Goal: Information Seeking & Learning: Learn about a topic

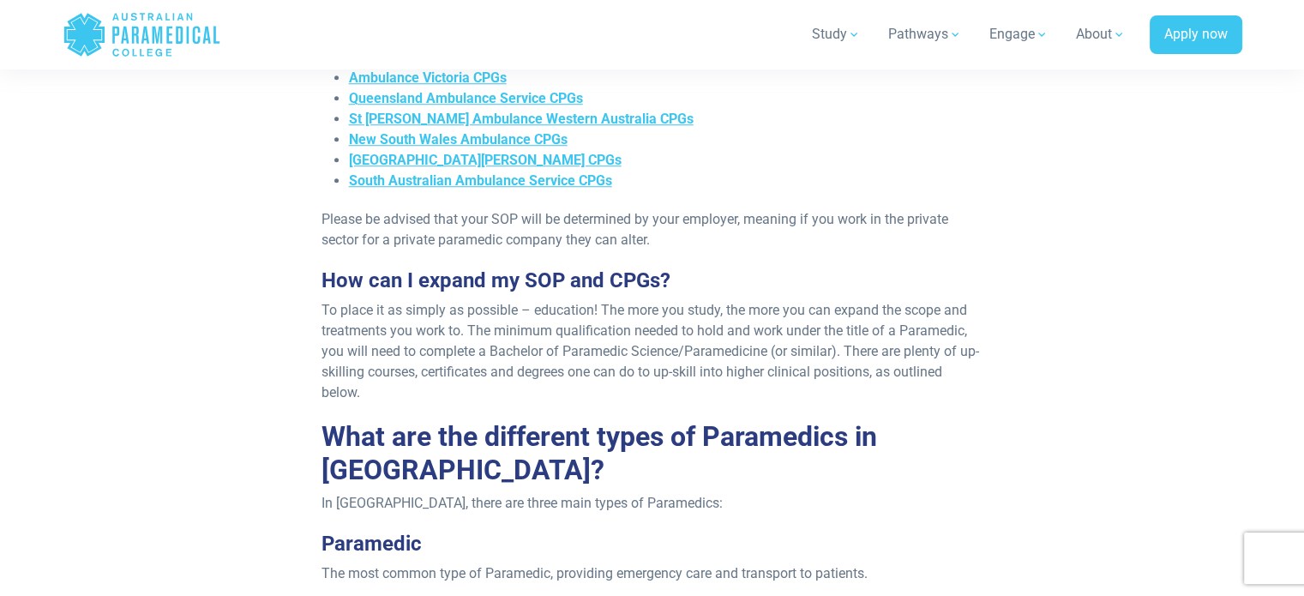
scroll to position [1458, 0]
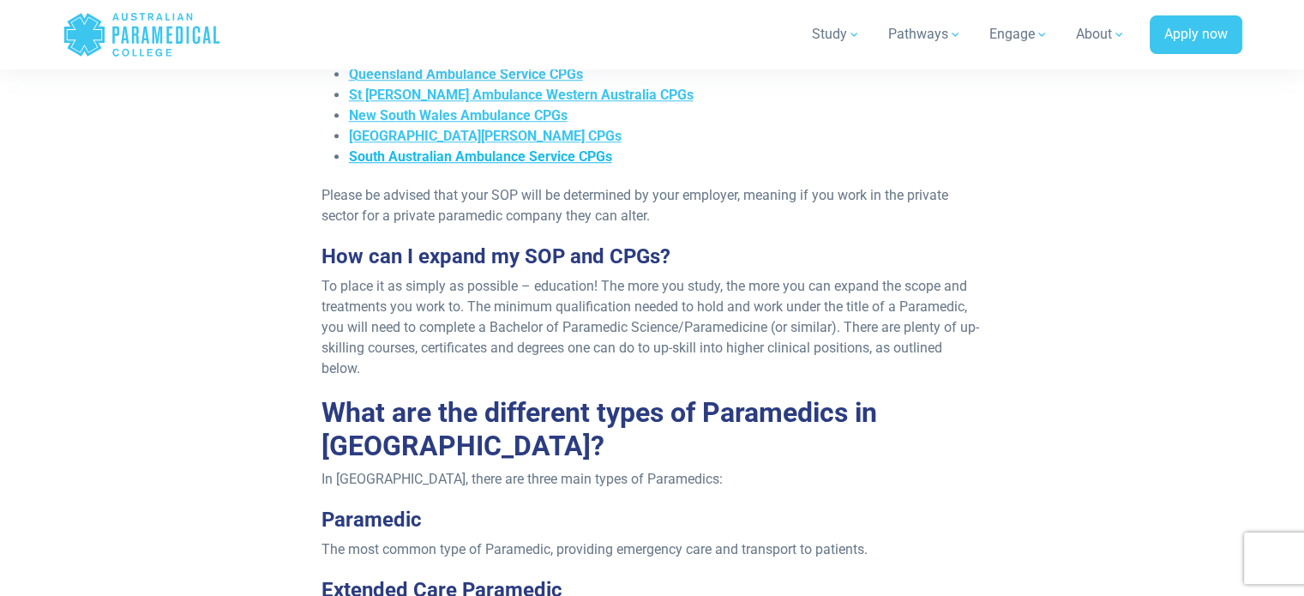
click at [507, 148] on span "South Australian Ambulance Service CPGs" at bounding box center [480, 156] width 263 height 16
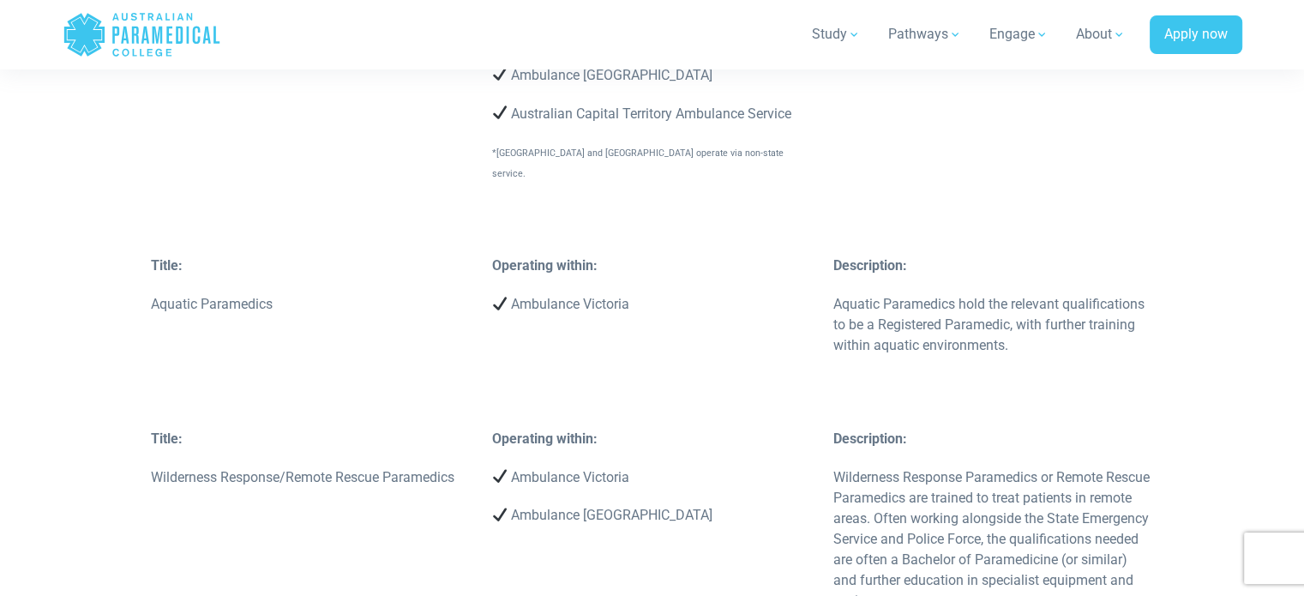
scroll to position [6001, 0]
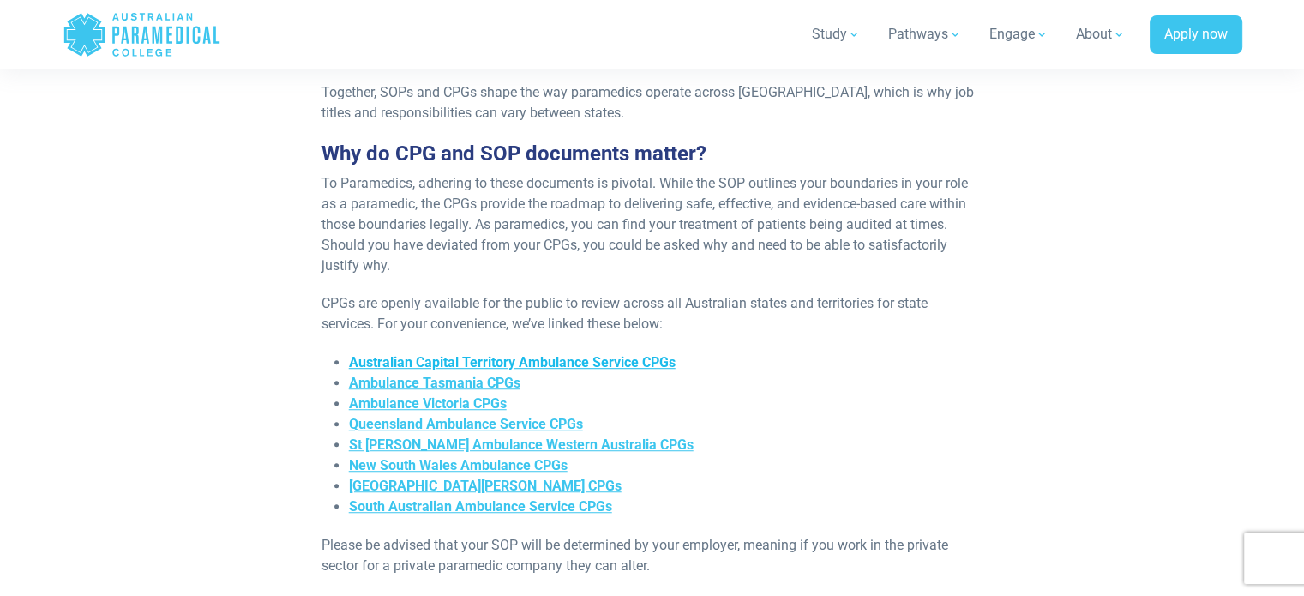
scroll to position [1115, 0]
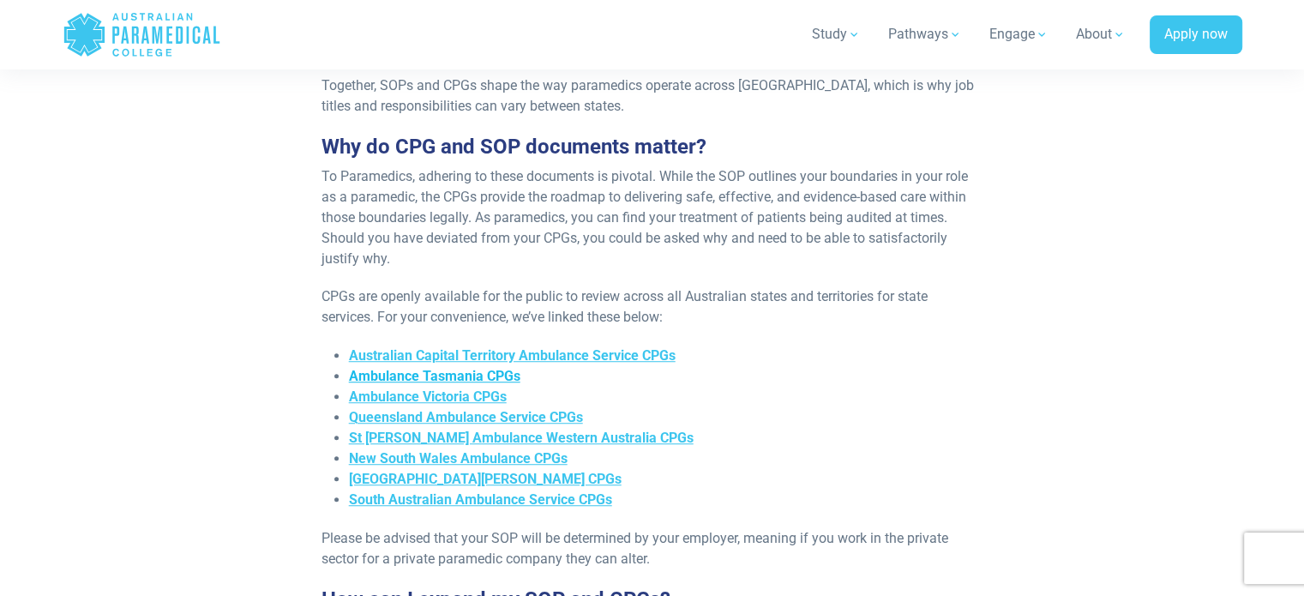
click at [443, 368] on span "Ambulance Tasmania CPGs" at bounding box center [434, 376] width 171 height 16
click at [460, 388] on span "Ambulance Victoria CPGs" at bounding box center [428, 396] width 158 height 16
click at [453, 409] on span "Queensland Ambulance Service CPGs" at bounding box center [466, 417] width 234 height 16
click at [443, 430] on span "St [PERSON_NAME] Ambulance Western Australia CPGs" at bounding box center [521, 438] width 345 height 16
click at [456, 368] on span "Ambulance Tasmania CPGs" at bounding box center [434, 376] width 171 height 16
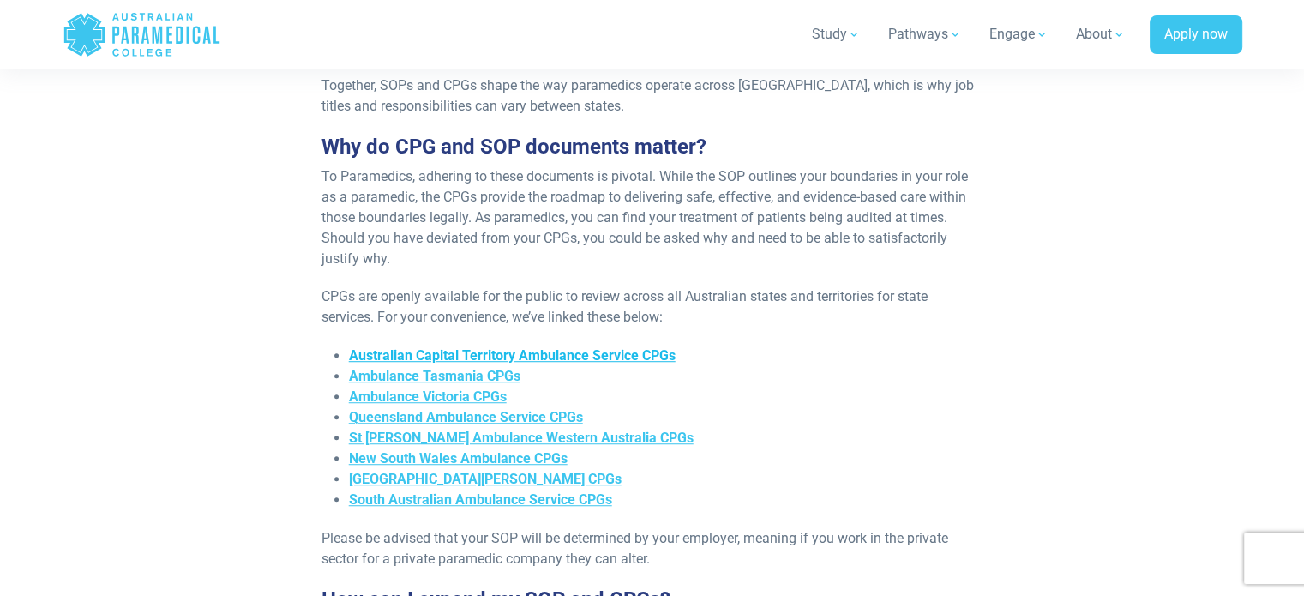
click at [400, 347] on span "Australian Capital Territory Ambulance Service CPGs" at bounding box center [512, 355] width 327 height 16
click at [430, 368] on span "Ambulance Tasmania CPGs" at bounding box center [434, 376] width 171 height 16
click at [447, 491] on span "South Australian Ambulance Service CPGs" at bounding box center [480, 499] width 263 height 16
click at [429, 471] on span "[GEOGRAPHIC_DATA][PERSON_NAME] CPGs" at bounding box center [485, 479] width 273 height 16
click at [429, 450] on span "New South Wales Ambulance CPGs" at bounding box center [458, 458] width 219 height 16
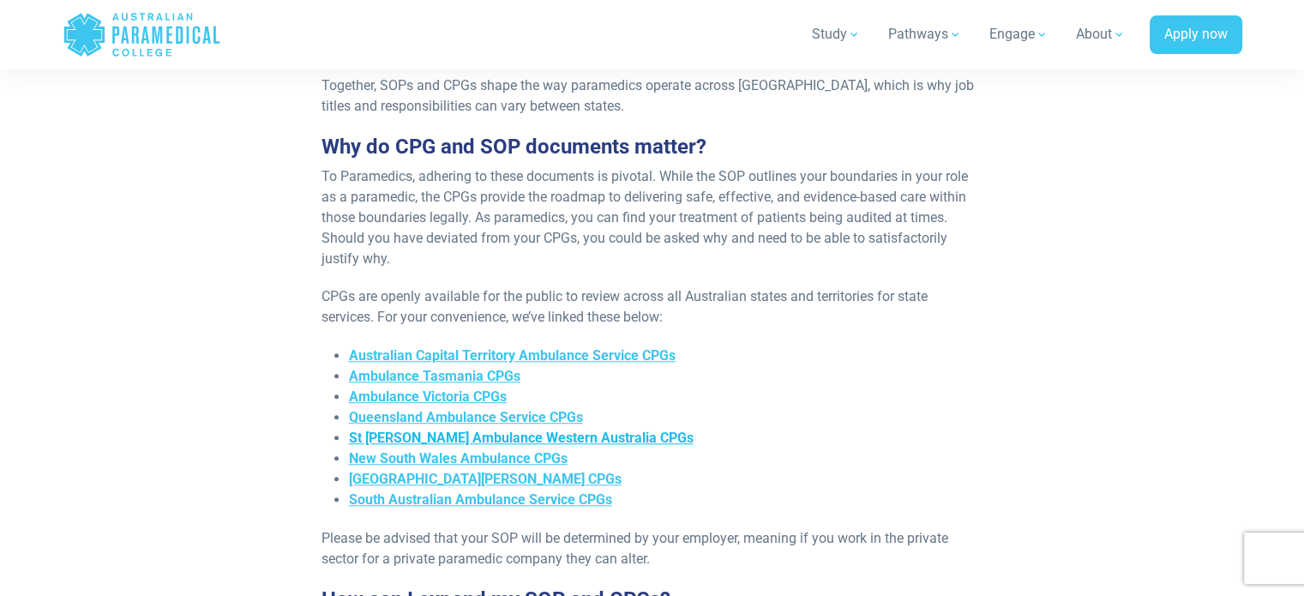
click at [398, 430] on span "St [PERSON_NAME] Ambulance Western Australia CPGs" at bounding box center [521, 438] width 345 height 16
drag, startPoint x: 433, startPoint y: 394, endPoint x: 426, endPoint y: 387, distance: 9.7
click at [432, 409] on span "Queensland Ambulance Service CPGs" at bounding box center [466, 417] width 234 height 16
drag, startPoint x: 436, startPoint y: 383, endPoint x: 427, endPoint y: 375, distance: 12.1
click at [436, 388] on span "Ambulance Victoria CPGs" at bounding box center [428, 396] width 158 height 16
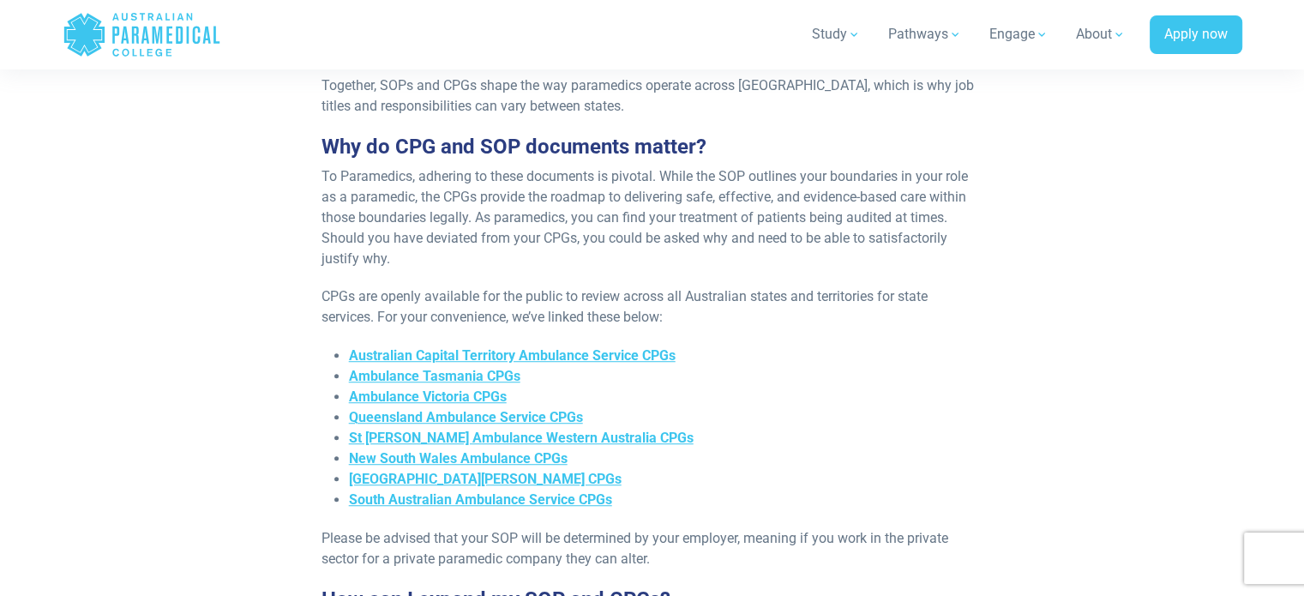
click at [399, 368] on span "Ambulance Tasmania CPGs" at bounding box center [434, 376] width 171 height 16
click at [450, 347] on span "Australian Capital Territory Ambulance Service CPGs" at bounding box center [512, 355] width 327 height 16
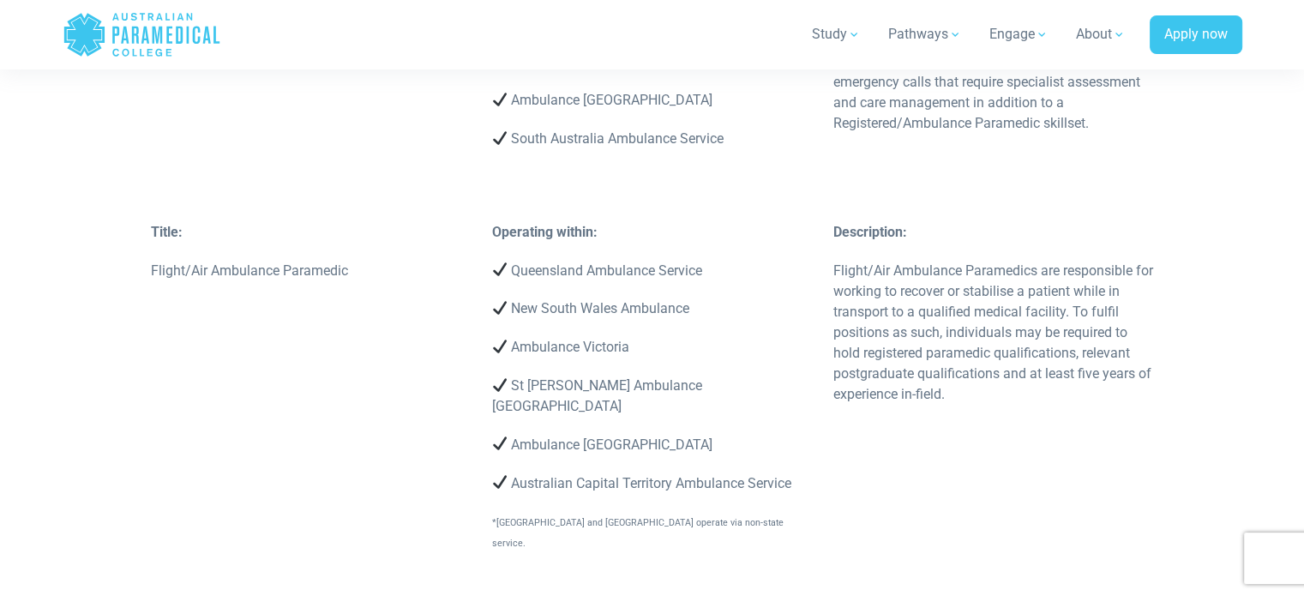
scroll to position [5573, 0]
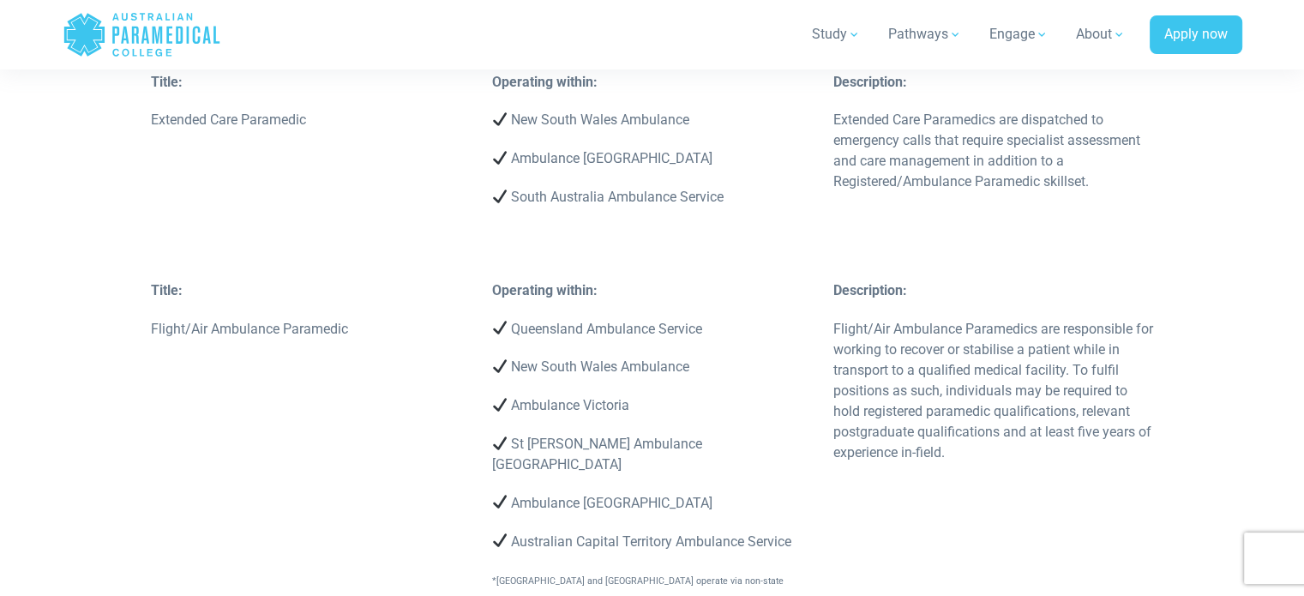
click at [568, 575] on span "*[GEOGRAPHIC_DATA] and [GEOGRAPHIC_DATA] operate via non-state service." at bounding box center [638, 591] width 292 height 32
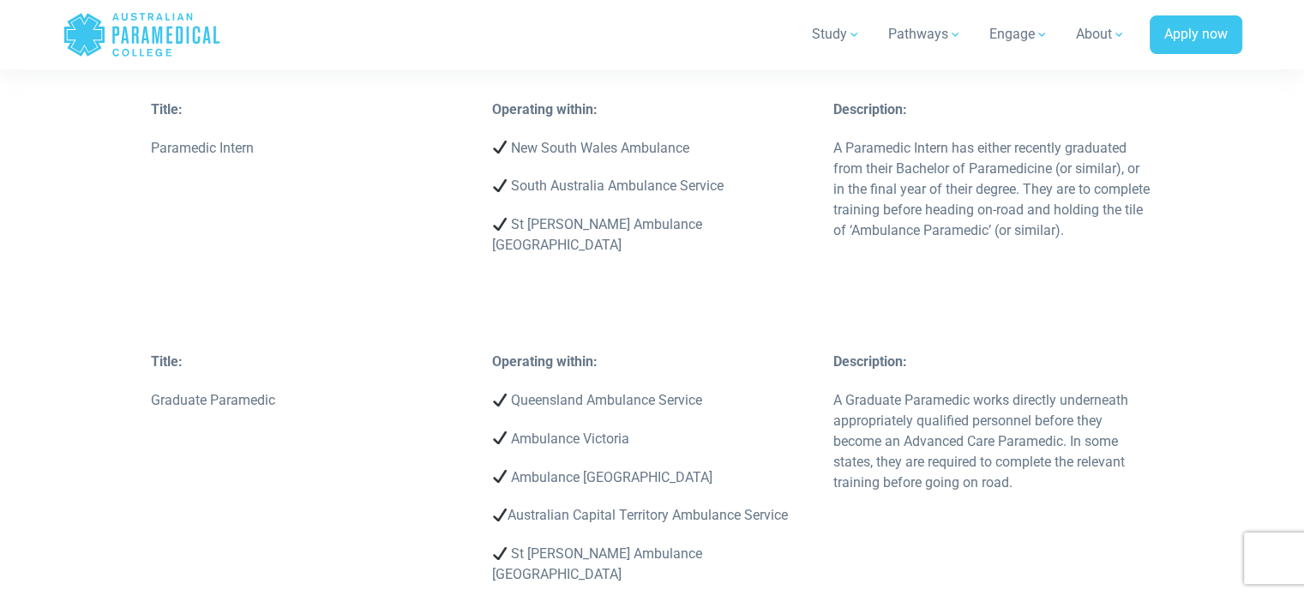
scroll to position [2618, 0]
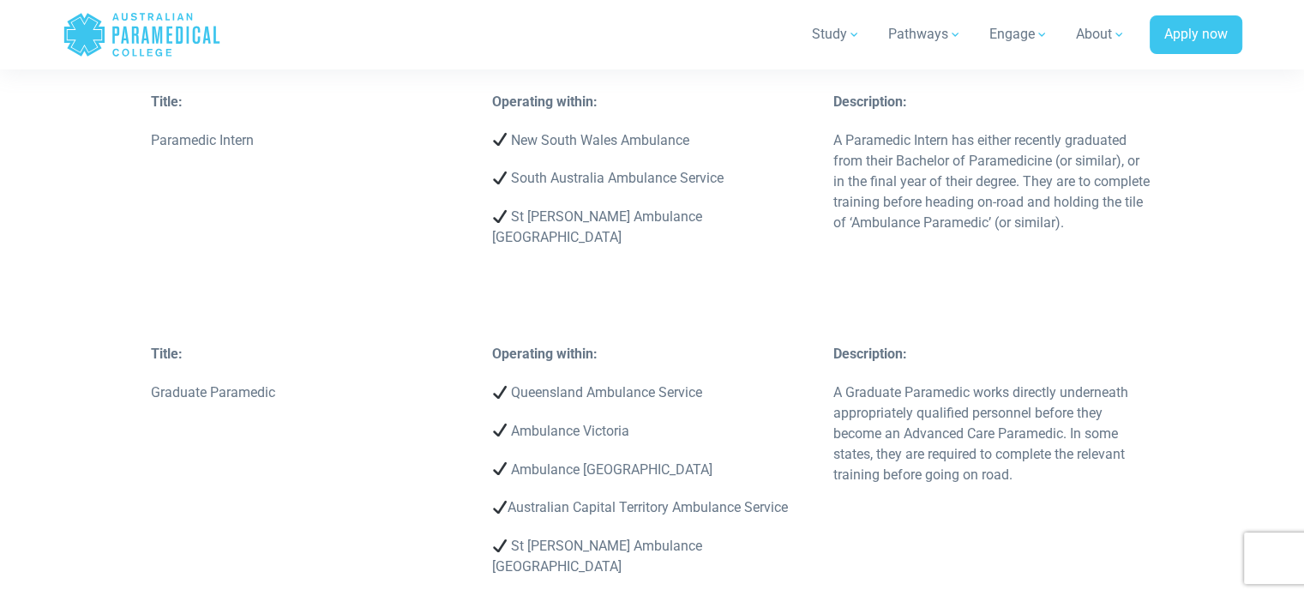
drag, startPoint x: 703, startPoint y: 343, endPoint x: 717, endPoint y: 376, distance: 36.1
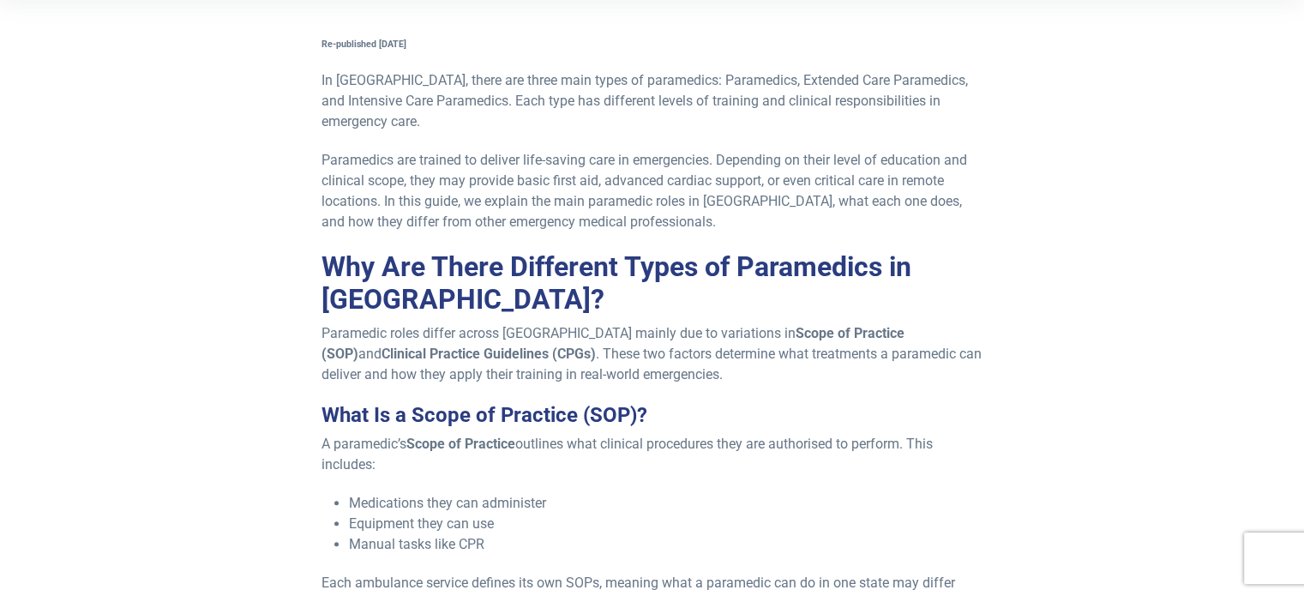
scroll to position [303, 0]
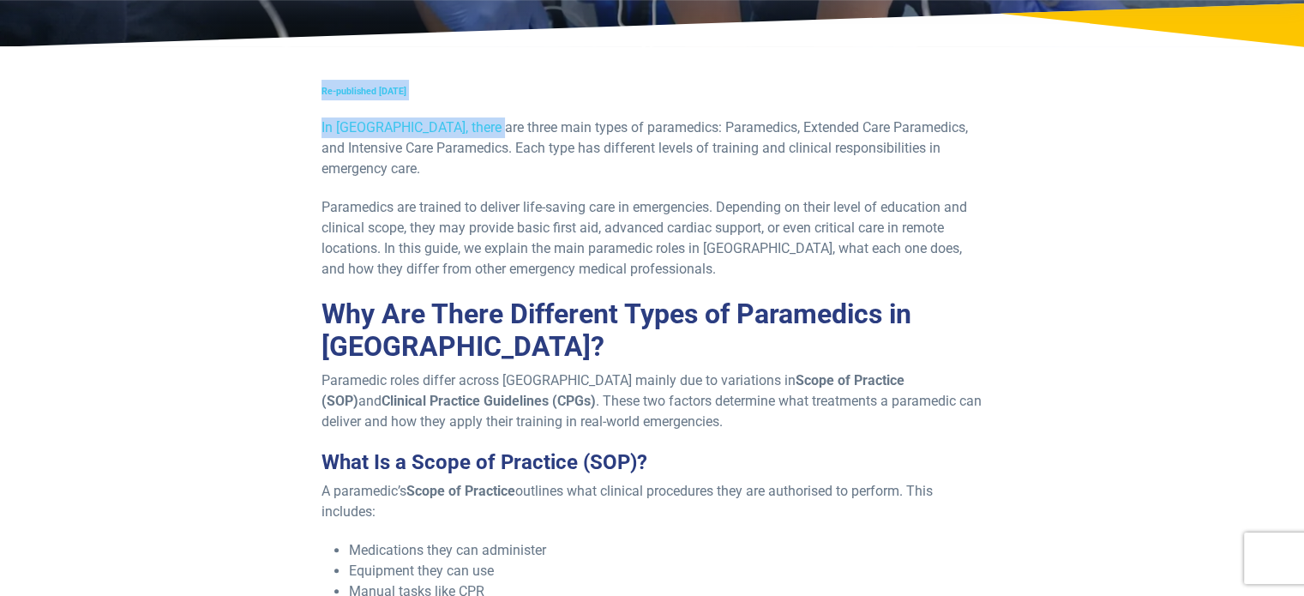
drag, startPoint x: 473, startPoint y: 102, endPoint x: 319, endPoint y: 90, distance: 154.8
click at [604, 129] on p "In [GEOGRAPHIC_DATA], there are three main types of paramedics: Paramedics, Ext…" at bounding box center [653, 148] width 662 height 62
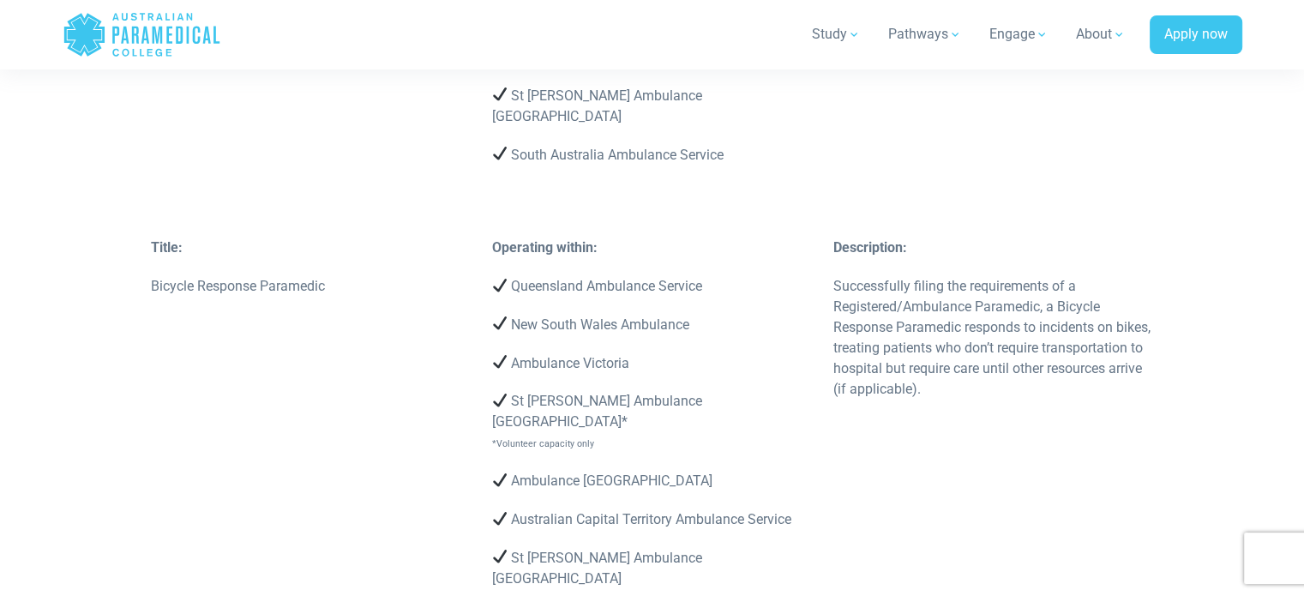
scroll to position [3944, 0]
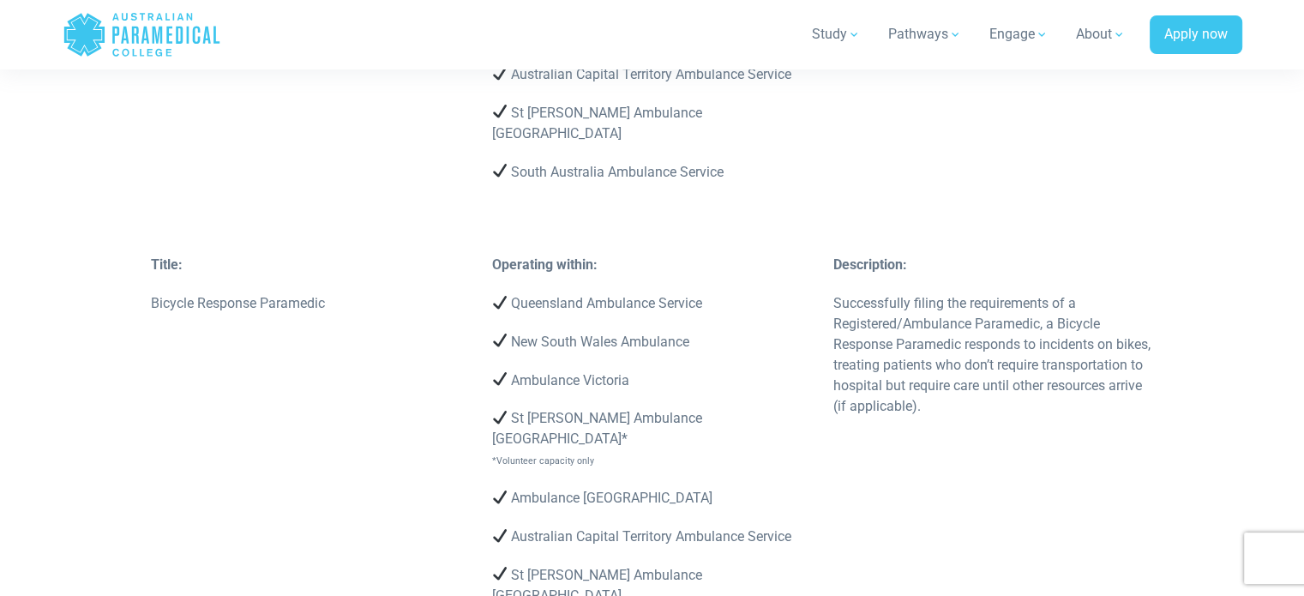
drag, startPoint x: 859, startPoint y: 355, endPoint x: 860, endPoint y: 318, distance: 36.9
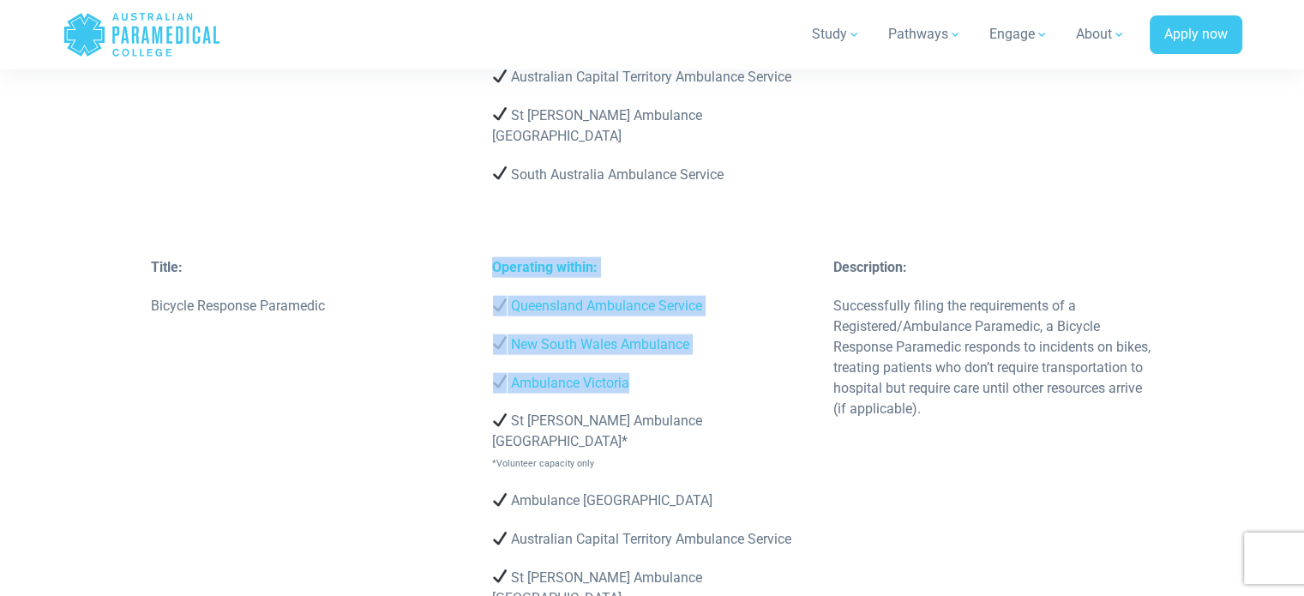
drag, startPoint x: 634, startPoint y: 299, endPoint x: 442, endPoint y: 291, distance: 191.4
click at [413, 298] on div "Title: Bicycle Response Paramedic Operating within: Queensland Ambulance Servic…" at bounding box center [653, 488] width 1024 height 462
click at [754, 373] on p "Ambulance Victoria" at bounding box center [652, 383] width 321 height 21
drag, startPoint x: 718, startPoint y: 289, endPoint x: 613, endPoint y: 266, distance: 108.0
click at [718, 290] on div "Operating within: Queensland Ambulance Service New South Wales Ambulance Ambula…" at bounding box center [652, 460] width 341 height 407
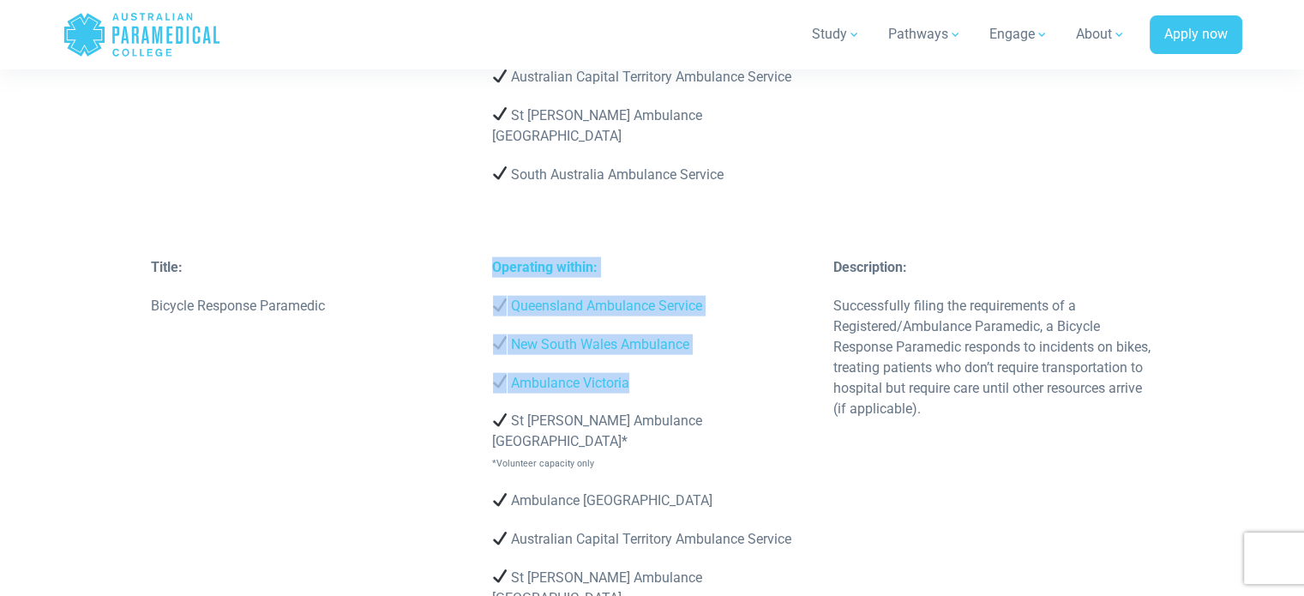
click at [545, 257] on div "Operating within: Queensland Ambulance Service New South Wales Ambulance Ambula…" at bounding box center [652, 460] width 341 height 407
click at [573, 334] on p "New South Wales Ambulance" at bounding box center [652, 344] width 321 height 21
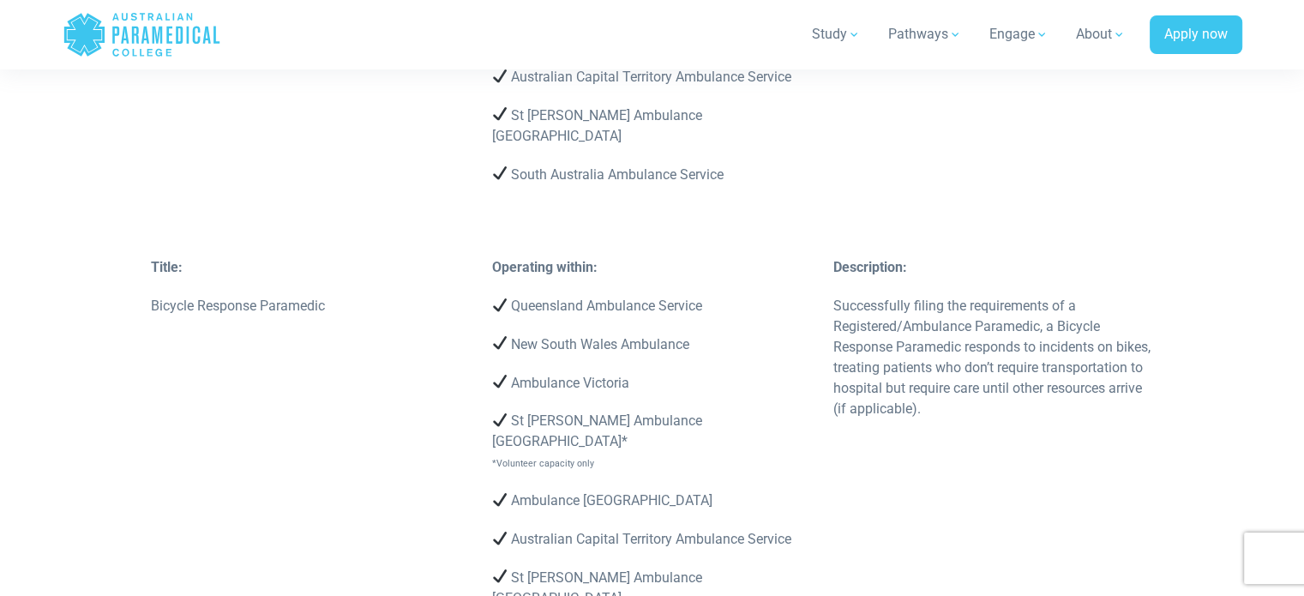
click at [758, 257] on div "Operating within: Queensland Ambulance Service New South Wales Ambulance Ambula…" at bounding box center [652, 460] width 341 height 407
